Goal: Task Accomplishment & Management: Manage account settings

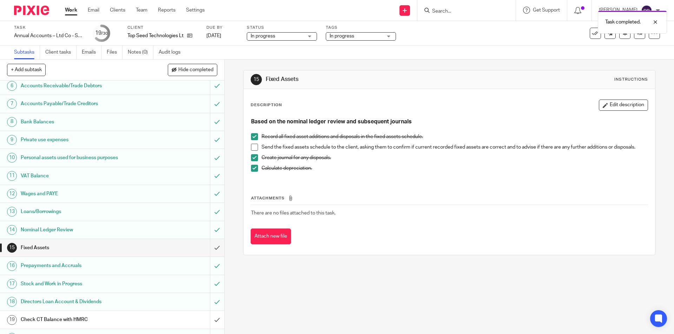
scroll to position [129, 0]
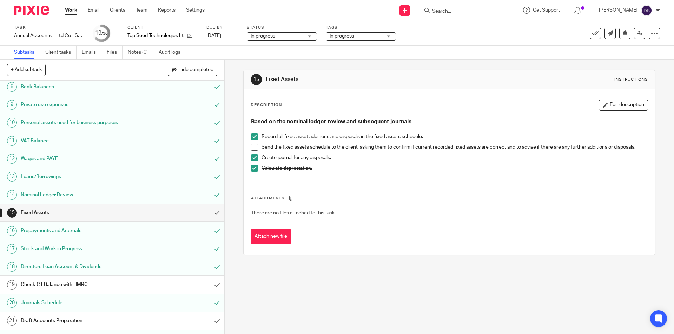
click at [252, 148] on span at bounding box center [254, 147] width 7 height 7
click at [137, 280] on h1 "Check CT Balance with HMRC" at bounding box center [81, 285] width 121 height 11
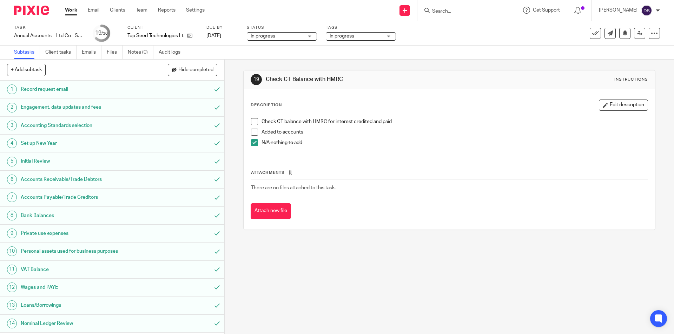
click at [254, 120] on span at bounding box center [254, 121] width 7 height 7
click at [254, 132] on span at bounding box center [254, 132] width 7 height 7
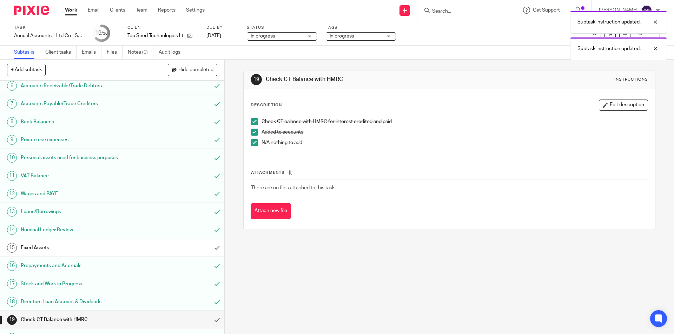
scroll to position [140, 0]
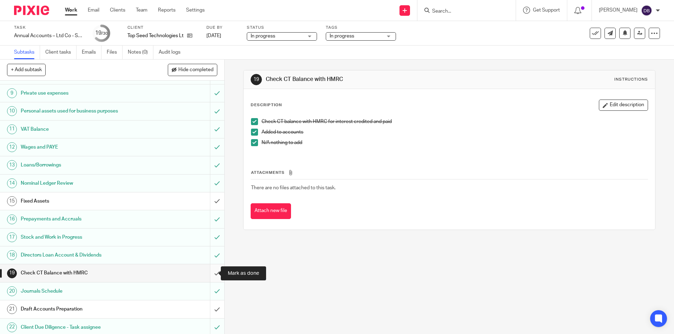
click at [211, 273] on input "submit" at bounding box center [112, 274] width 224 height 18
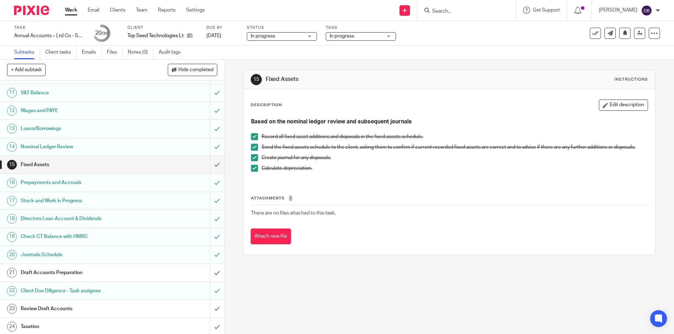
scroll to position [224, 0]
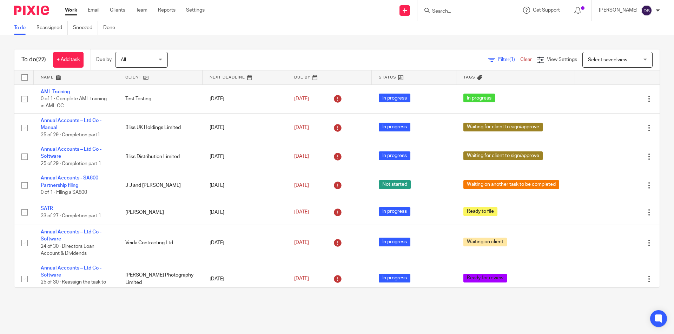
click at [90, 306] on main "To do Reassigned Snoozed Done To do (22) + Add task Due by All All Today Tomorr…" at bounding box center [337, 167] width 674 height 334
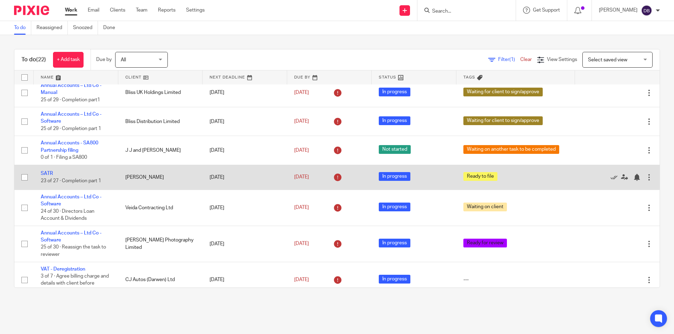
scroll to position [59, 0]
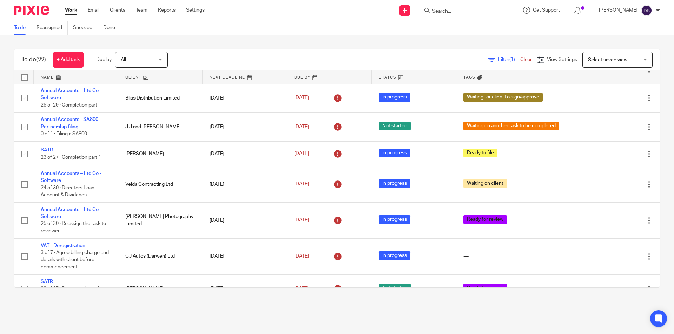
click at [198, 43] on div "To do (22) + Add task Due by All All Today Tomorrow This week Next week This mo…" at bounding box center [337, 168] width 674 height 267
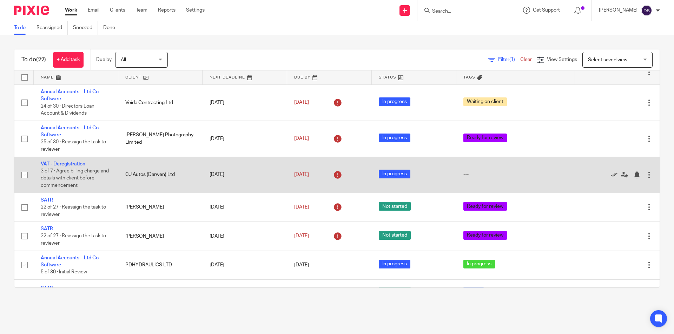
scroll to position [152, 0]
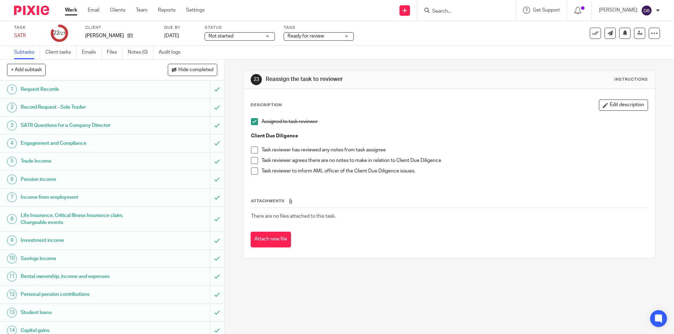
scroll to position [82, 0]
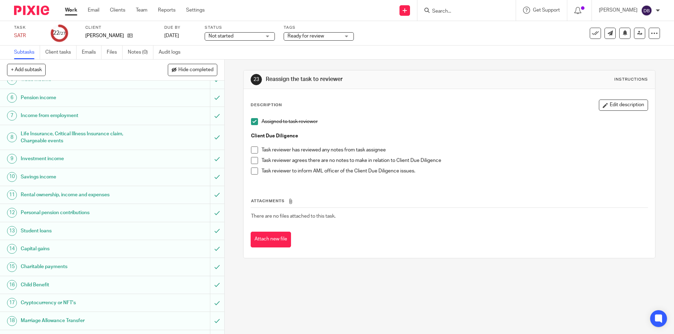
click at [268, 35] on div "Not started Not started" at bounding box center [240, 36] width 70 height 8
click at [241, 59] on li "In progress" at bounding box center [239, 62] width 69 height 14
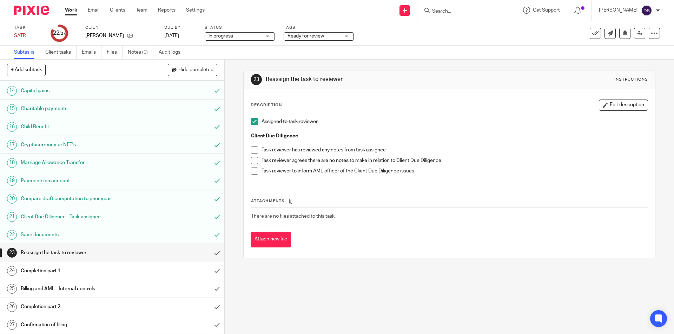
scroll to position [181, 0]
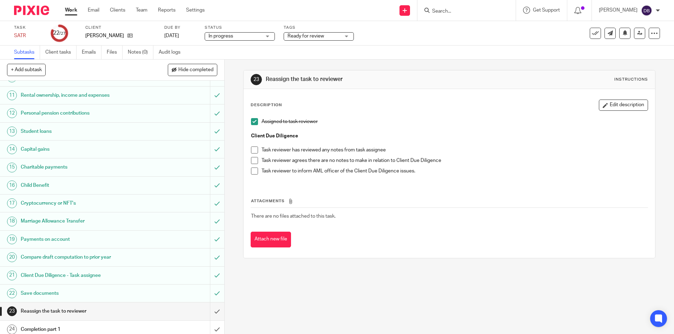
click at [342, 35] on div "Ready for review" at bounding box center [319, 36] width 70 height 8
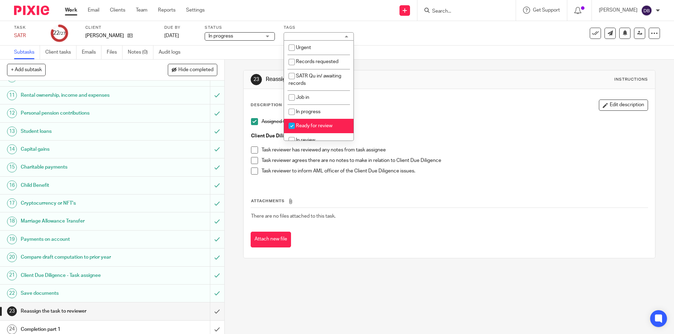
click at [318, 125] on span "Ready for review" at bounding box center [314, 126] width 36 height 5
checkbox input "false"
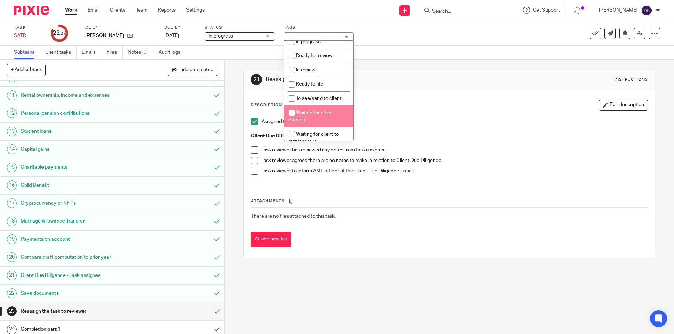
scroll to position [105, 0]
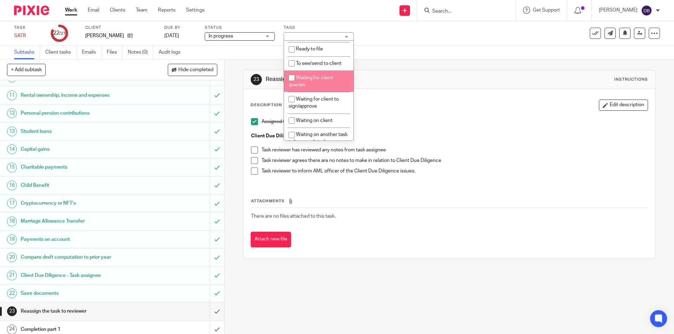
click at [307, 74] on li "Waiting for client queries" at bounding box center [318, 81] width 69 height 21
checkbox input "true"
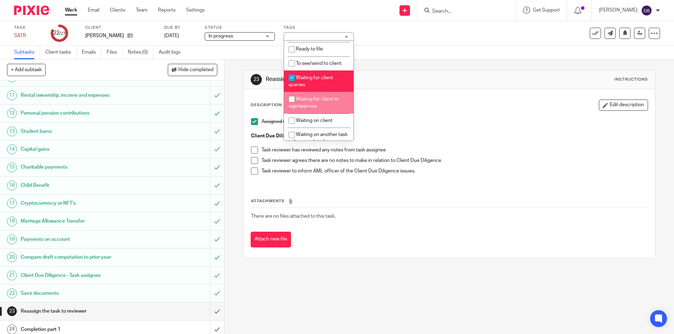
click at [235, 157] on div "23 Reassign the task to reviewer Instructions Description Edit description Assi…" at bounding box center [449, 197] width 449 height 275
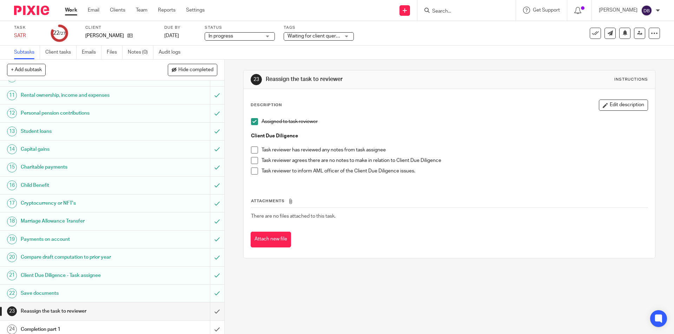
click at [251, 160] on span at bounding box center [254, 160] width 7 height 7
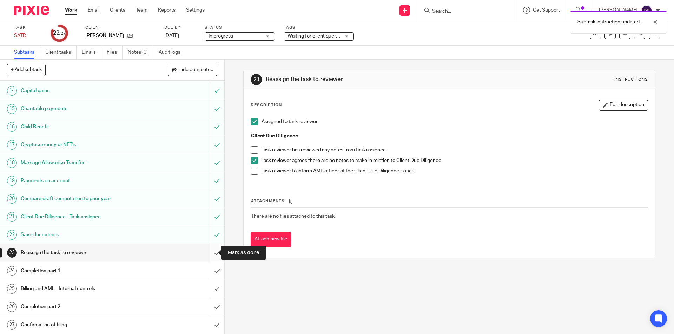
click at [212, 251] on input "submit" at bounding box center [112, 253] width 224 height 18
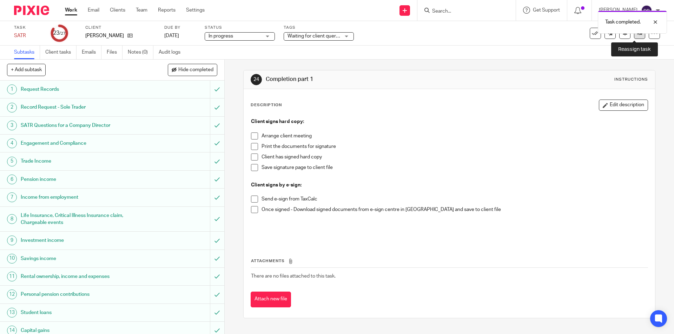
click at [634, 36] on link at bounding box center [639, 33] width 11 height 11
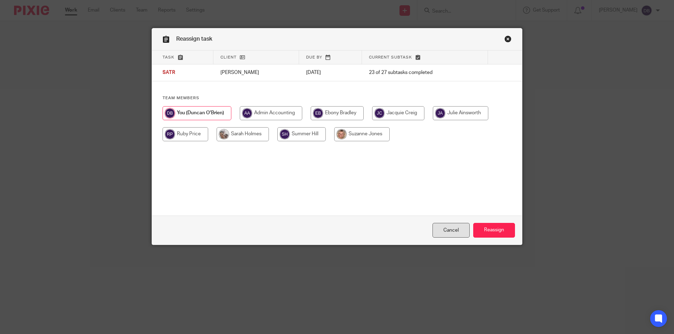
click at [447, 228] on link "Cancel" at bounding box center [450, 230] width 37 height 15
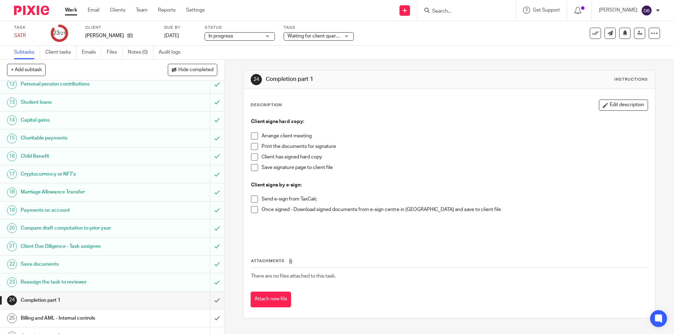
scroll to position [240, 0]
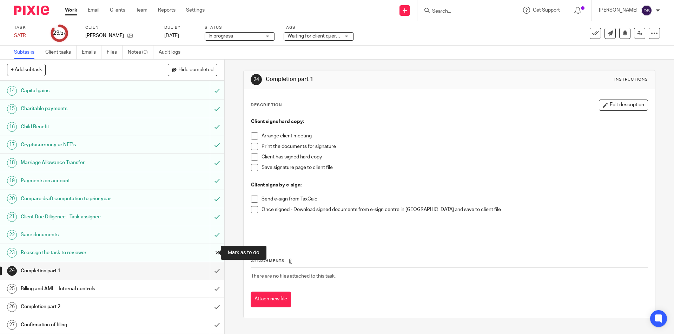
click at [210, 253] on input "submit" at bounding box center [112, 253] width 224 height 18
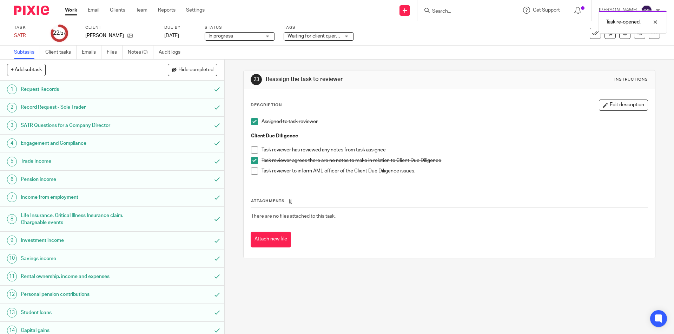
click at [253, 161] on span at bounding box center [254, 160] width 7 height 7
click at [326, 33] on span "Waiting for client queries" at bounding box center [313, 36] width 53 height 7
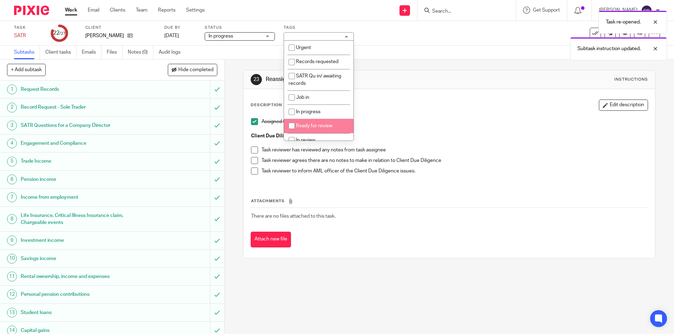
click at [311, 124] on span "Ready for review" at bounding box center [314, 126] width 36 height 5
checkbox input "true"
click at [234, 144] on div "23 Reassign the task to reviewer Instructions Description Edit description Assi…" at bounding box center [449, 197] width 449 height 275
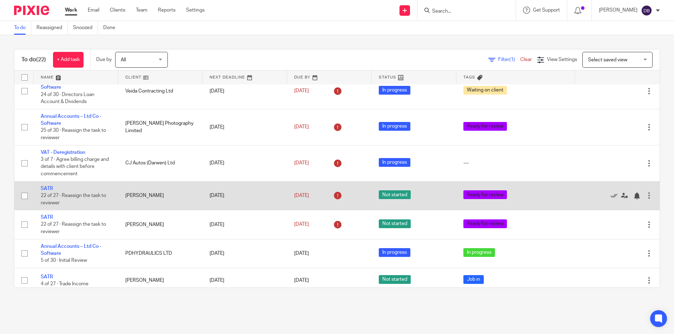
scroll to position [164, 0]
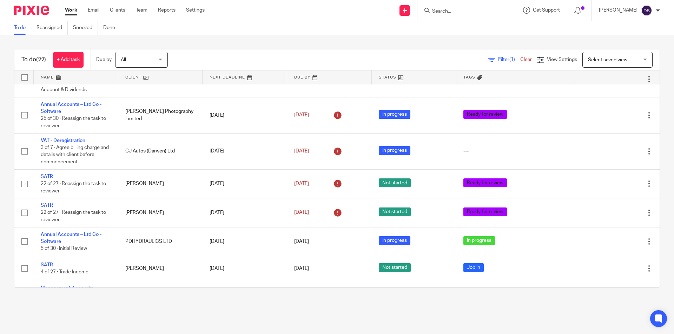
click at [74, 9] on link "Work" at bounding box center [71, 10] width 12 height 7
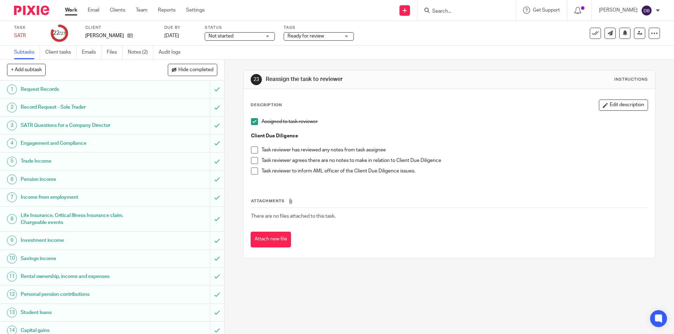
click at [253, 160] on span at bounding box center [254, 160] width 7 height 7
click at [320, 33] on span "Ready for review" at bounding box center [313, 36] width 53 height 7
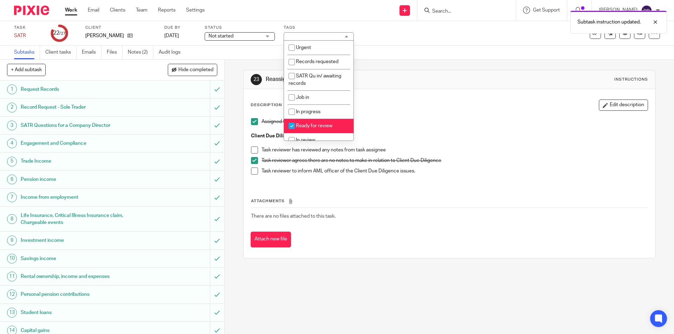
click at [303, 122] on li "Ready for review" at bounding box center [318, 126] width 69 height 14
checkbox input "false"
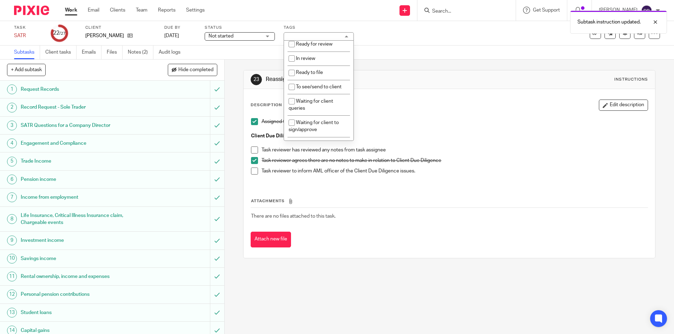
scroll to position [117, 0]
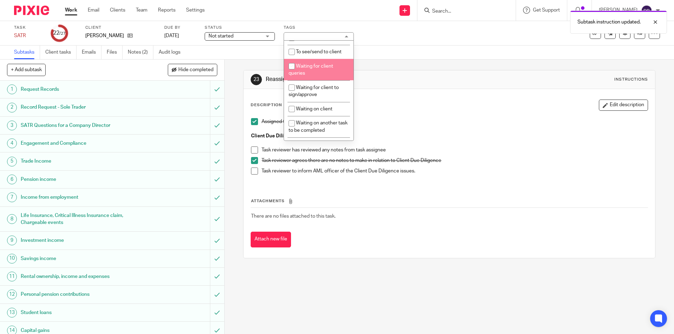
click at [305, 66] on span "Waiting for client queries" at bounding box center [310, 70] width 45 height 12
checkbox input "true"
click at [227, 108] on div "23 Reassign the task to reviewer Instructions Description Edit description Assi…" at bounding box center [449, 197] width 449 height 275
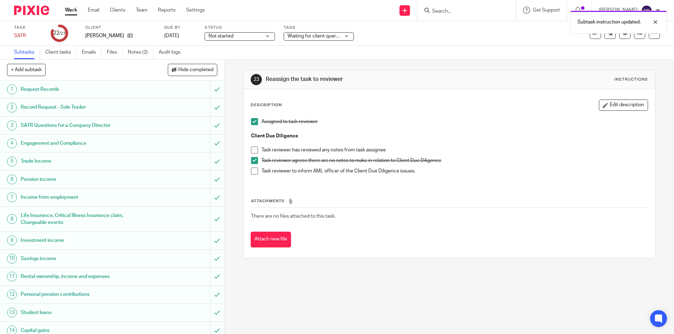
click at [254, 37] on span "Not started" at bounding box center [234, 36] width 53 height 7
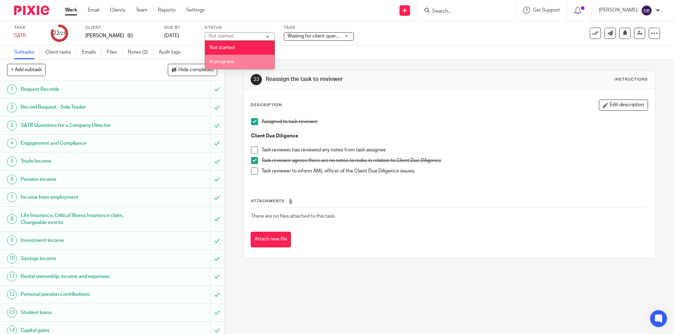
click at [231, 62] on span "In progress" at bounding box center [221, 61] width 25 height 5
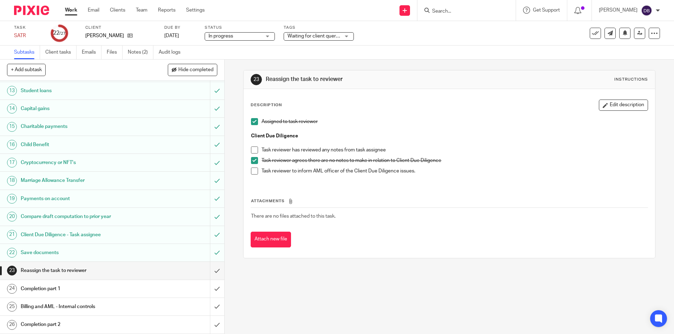
scroll to position [240, 0]
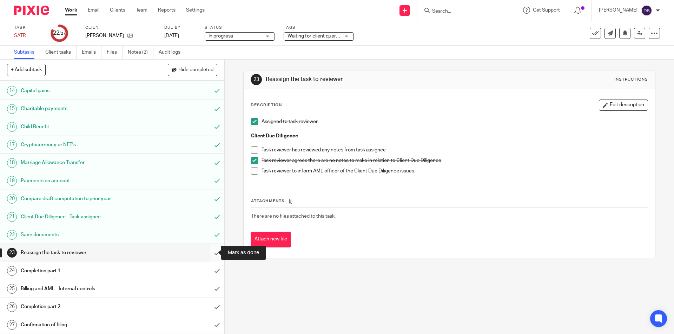
click at [209, 252] on input "submit" at bounding box center [112, 253] width 224 height 18
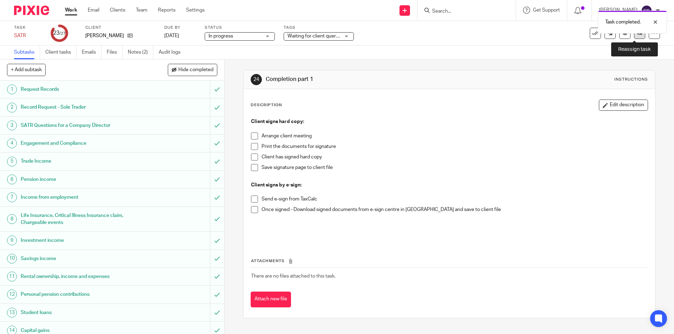
click at [634, 36] on link at bounding box center [639, 33] width 11 height 11
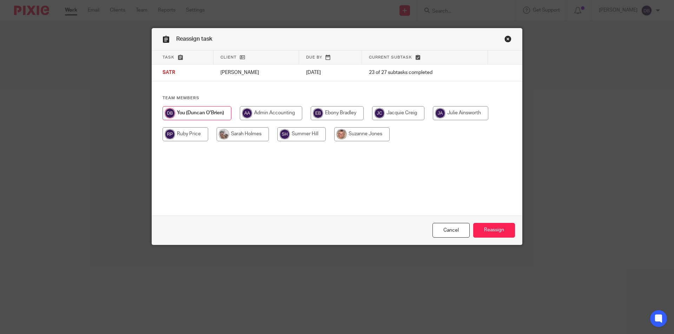
click at [181, 133] on input "radio" at bounding box center [185, 134] width 46 height 14
radio input "true"
click at [494, 226] on input "Reassign" at bounding box center [494, 230] width 42 height 15
